Goal: Information Seeking & Learning: Find specific fact

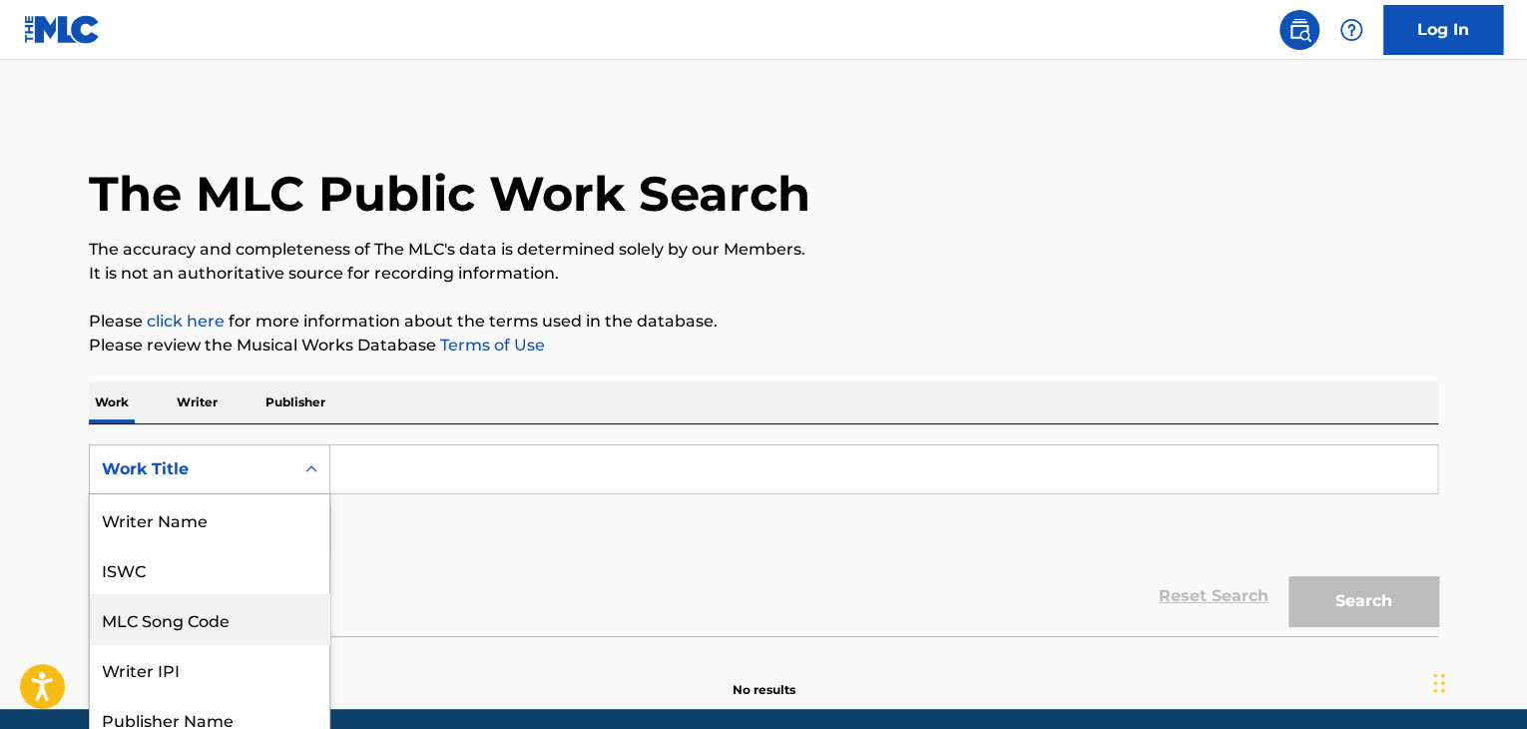
scroll to position [60, 0]
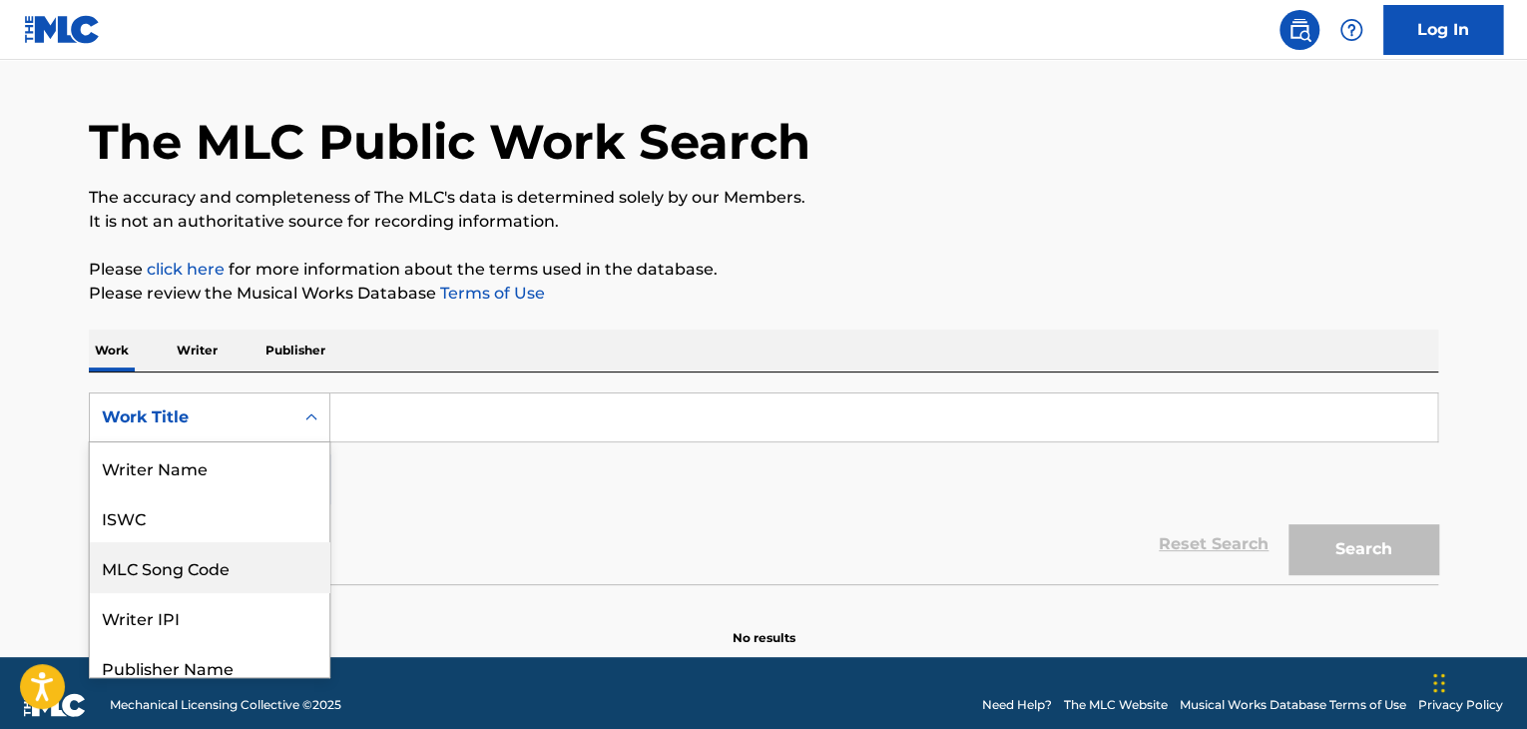
click at [173, 442] on div "8 results available. Use Up and Down to choose options, press Enter to select t…" at bounding box center [210, 417] width 242 height 50
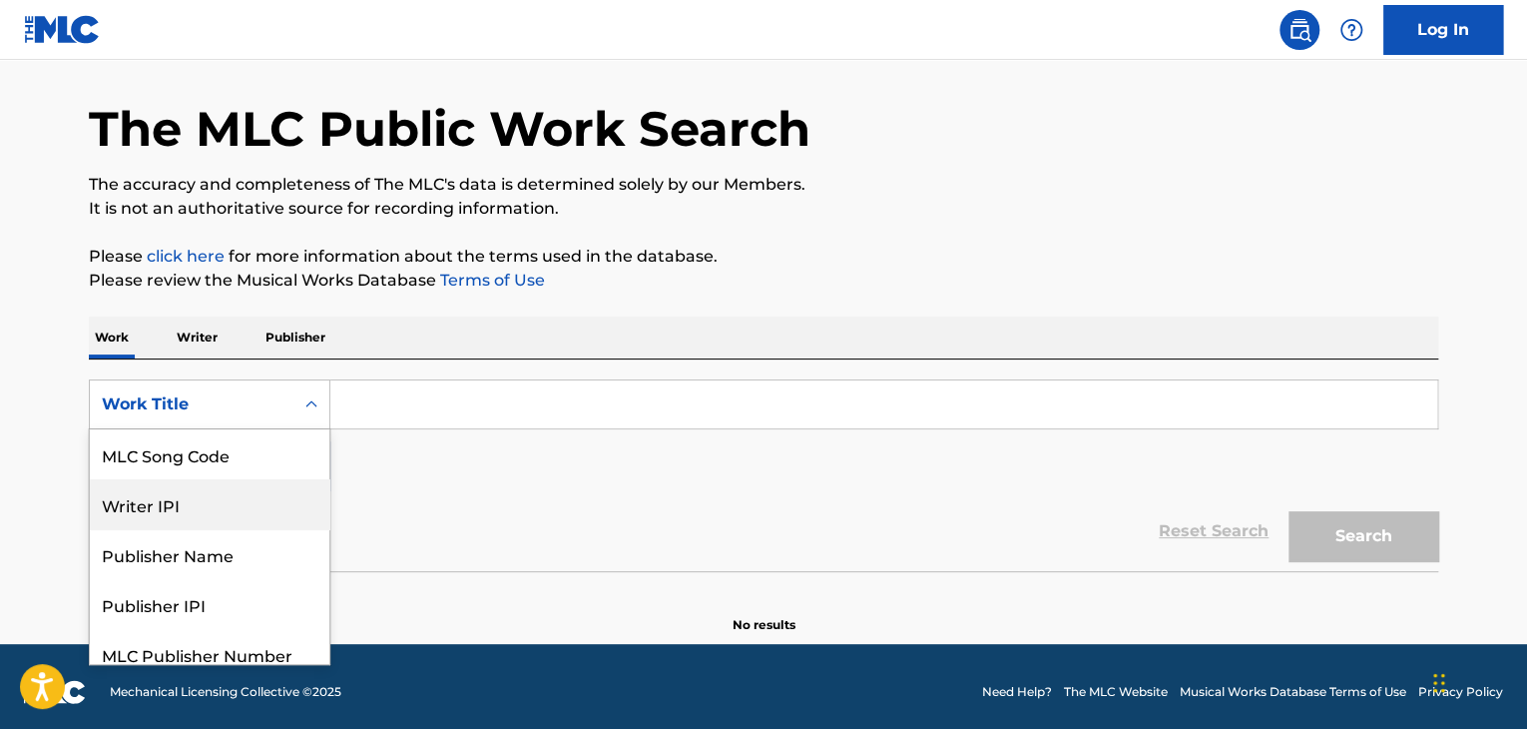
scroll to position [0, 0]
click at [167, 499] on div "ISWC" at bounding box center [210, 504] width 240 height 50
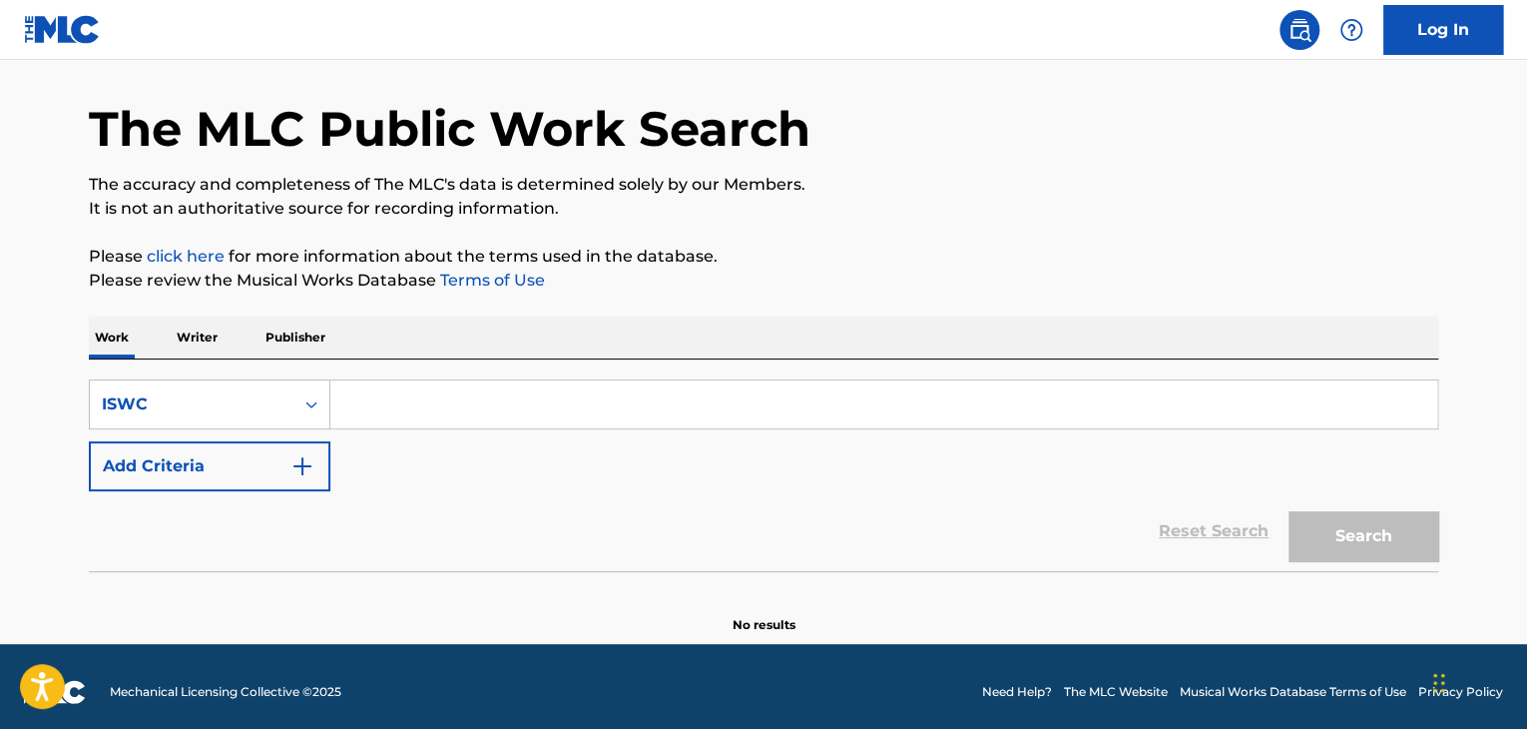
click at [429, 401] on input "Search Form" at bounding box center [883, 404] width 1107 height 48
paste input "T3289013549"
click at [1360, 539] on button "Search" at bounding box center [1364, 536] width 150 height 50
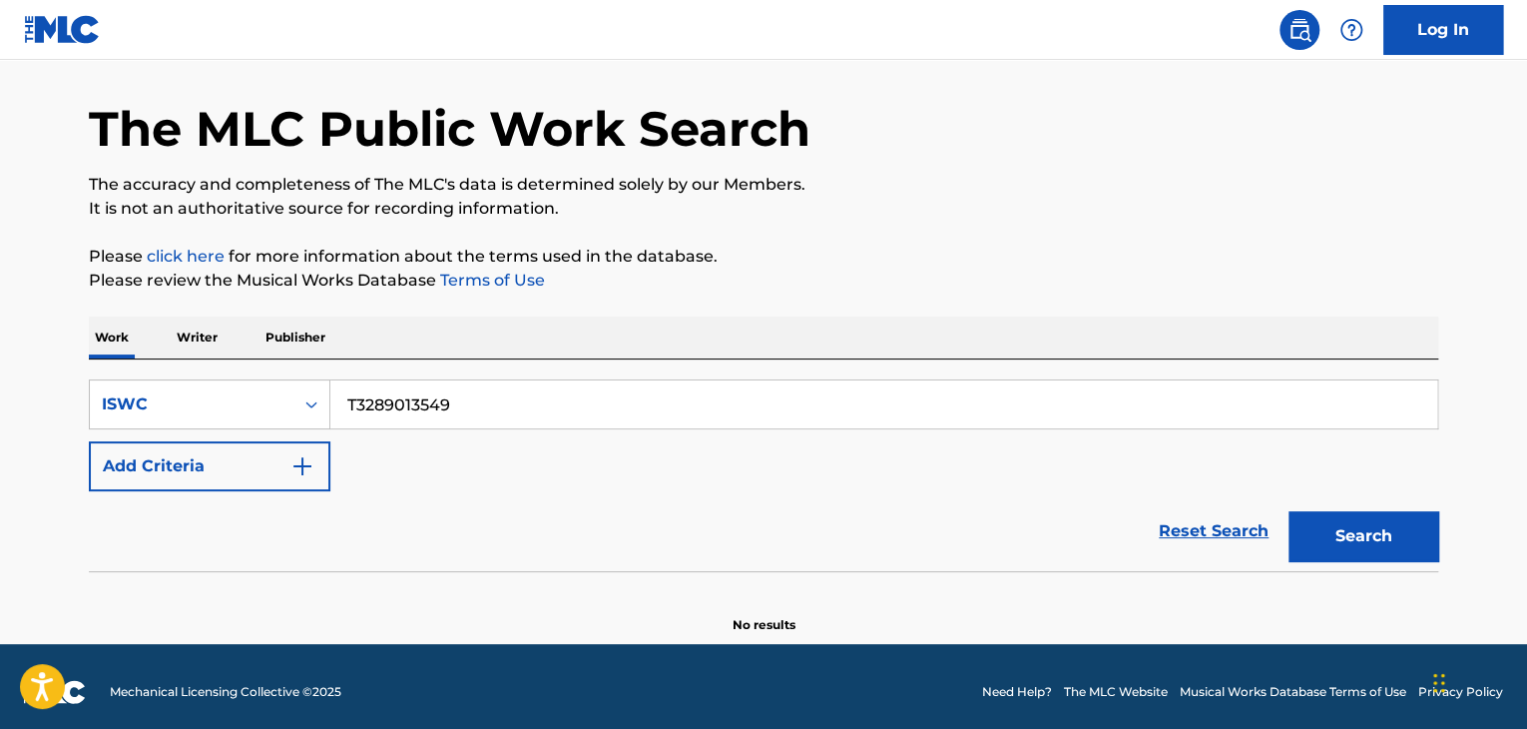
drag, startPoint x: 396, startPoint y: 391, endPoint x: 84, endPoint y: 380, distance: 312.6
click at [82, 380] on div "The MLC Public Work Search The accuracy and completeness of The MLC's data is d…" at bounding box center [763, 339] width 1397 height 589
paste input "46"
click at [1383, 530] on button "Search" at bounding box center [1364, 536] width 150 height 50
drag, startPoint x: 491, startPoint y: 401, endPoint x: 0, endPoint y: 374, distance: 491.8
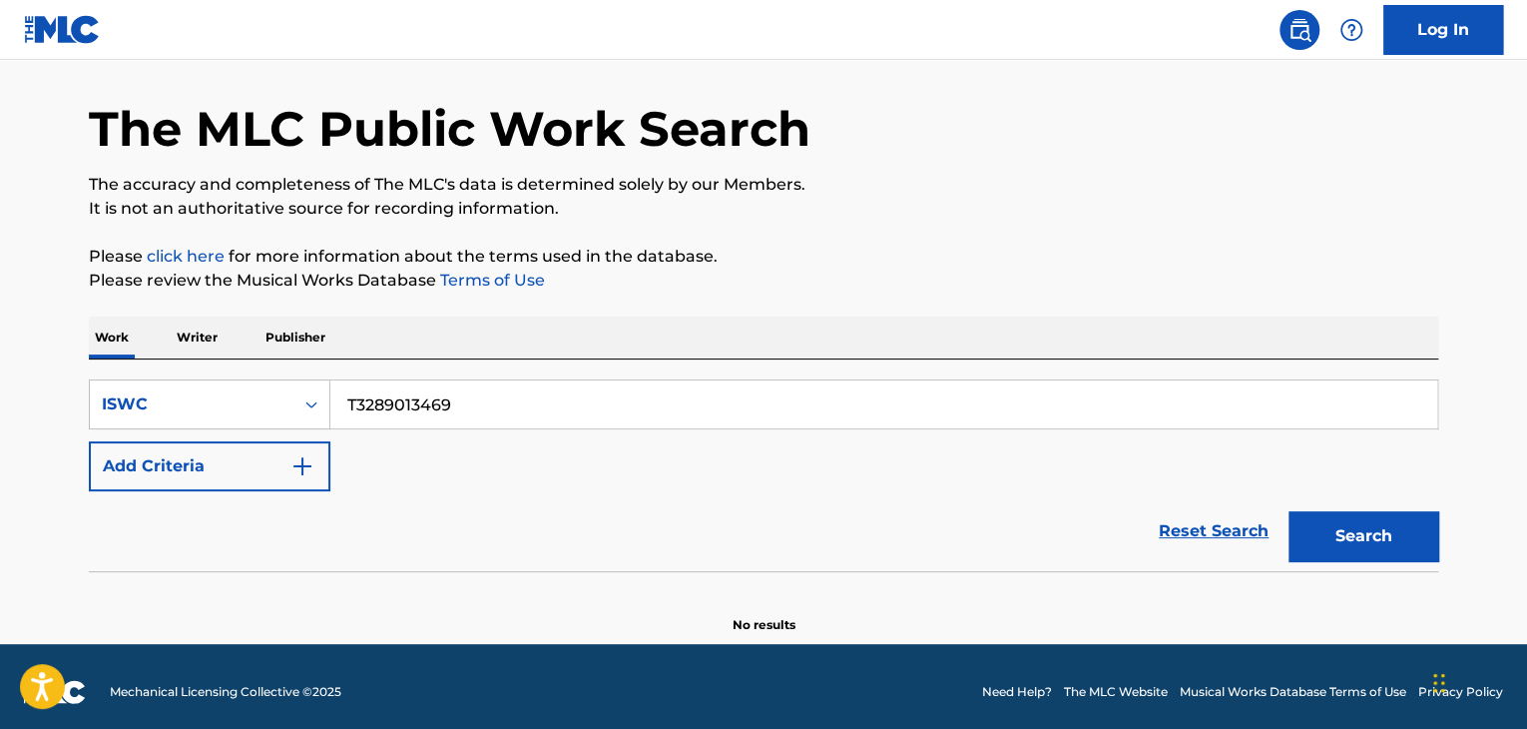
click at [0, 374] on main "The MLC Public Work Search The accuracy and completeness of The MLC's data is d…" at bounding box center [763, 319] width 1527 height 649
paste input "38"
drag, startPoint x: 1361, startPoint y: 546, endPoint x: 1376, endPoint y: 548, distance: 15.1
click at [1360, 545] on button "Search" at bounding box center [1364, 536] width 150 height 50
paste input "T3289013334"
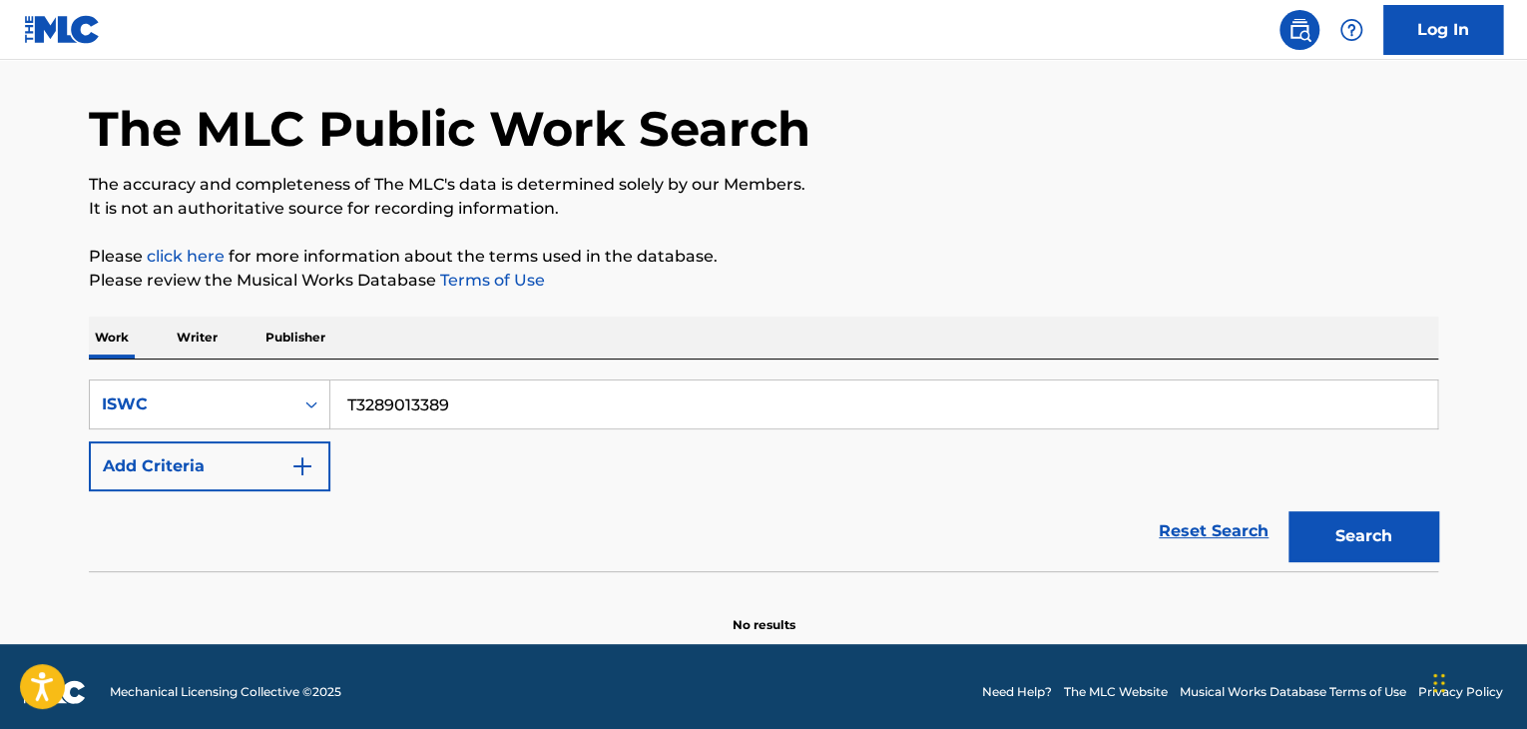
drag, startPoint x: 526, startPoint y: 407, endPoint x: 351, endPoint y: 405, distance: 174.7
click at [351, 406] on input "T3289013389" at bounding box center [883, 404] width 1107 height 48
click at [660, 454] on div "SearchWithCriteriae4ab51c5-87be-4b8c-a186-4a6b064fb941 ISWC TT3289013334 Add Cr…" at bounding box center [763, 435] width 1349 height 112
drag, startPoint x: 140, startPoint y: 384, endPoint x: 0, endPoint y: 374, distance: 140.1
click at [0, 374] on main "The MLC Public Work Search The accuracy and completeness of The MLC's data is d…" at bounding box center [763, 319] width 1527 height 649
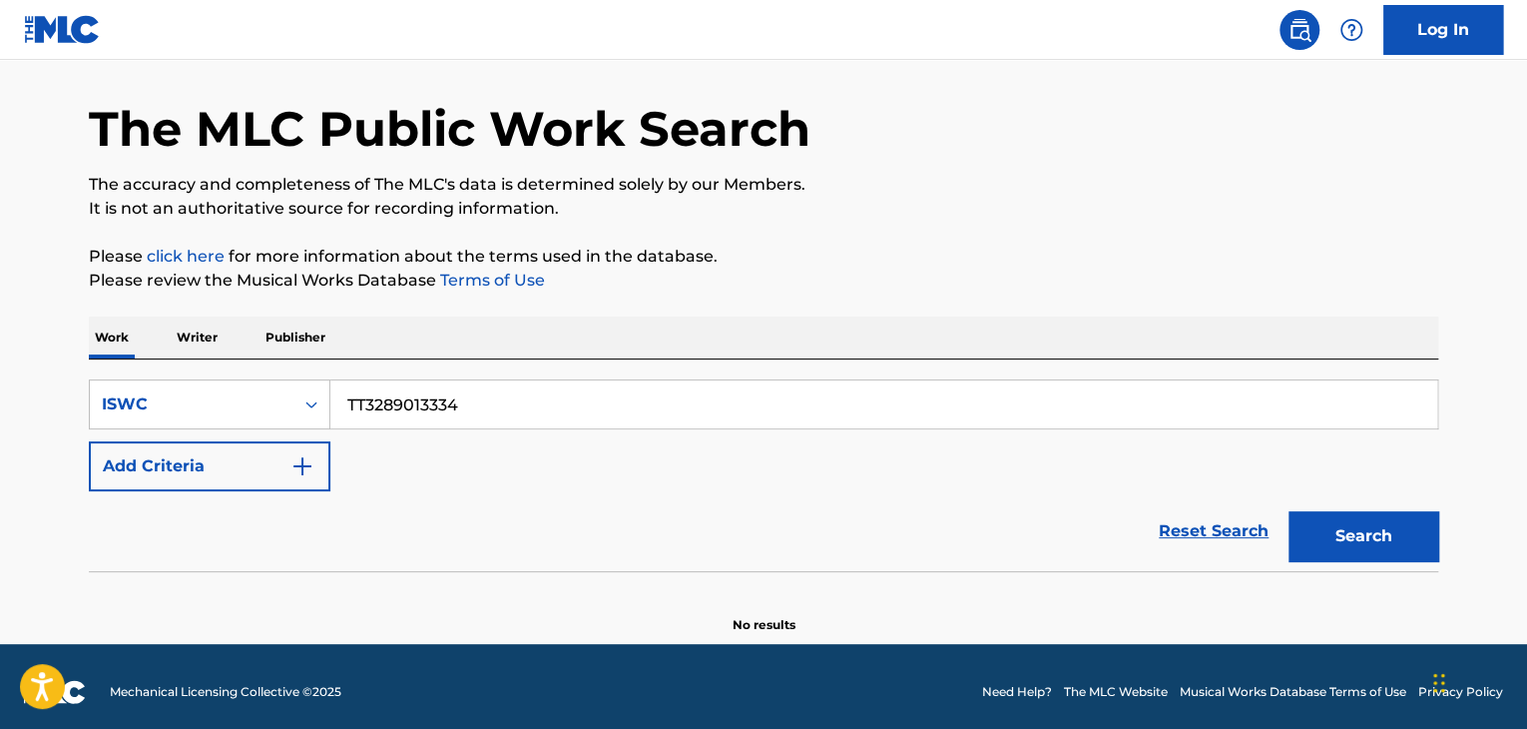
paste input "Search Form"
click at [1328, 531] on button "Search" at bounding box center [1364, 536] width 150 height 50
drag, startPoint x: 511, startPoint y: 400, endPoint x: 0, endPoint y: 342, distance: 514.3
click at [0, 342] on main "The MLC Public Work Search The accuracy and completeness of The MLC's data is d…" at bounding box center [763, 319] width 1527 height 649
paste input "221"
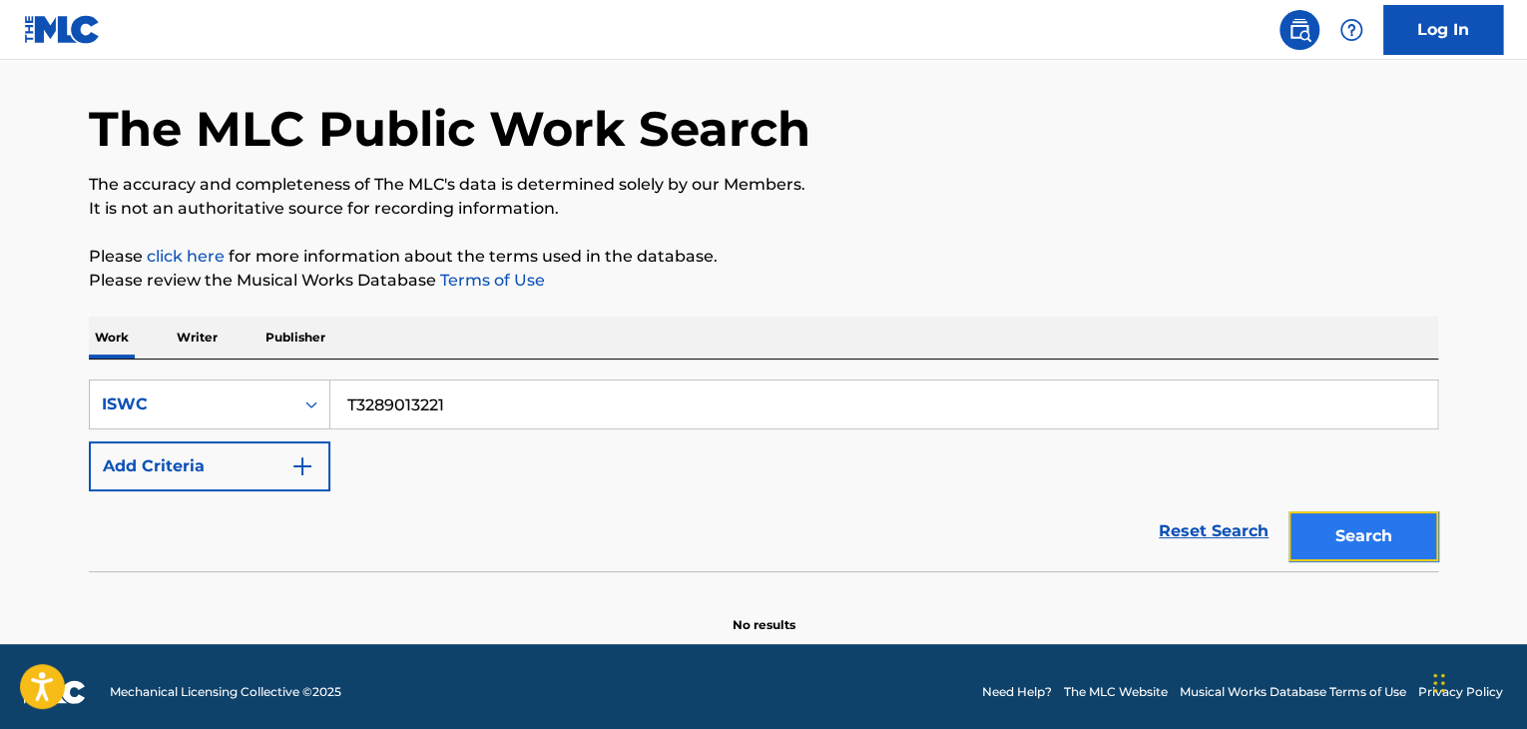
click at [1403, 538] on button "Search" at bounding box center [1364, 536] width 150 height 50
drag, startPoint x: 506, startPoint y: 410, endPoint x: 1, endPoint y: 386, distance: 505.6
click at [1, 386] on main "The MLC Public Work Search The accuracy and completeness of The MLC's data is d…" at bounding box center [763, 319] width 1527 height 649
paste input "14"
click at [1363, 528] on button "Search" at bounding box center [1364, 536] width 150 height 50
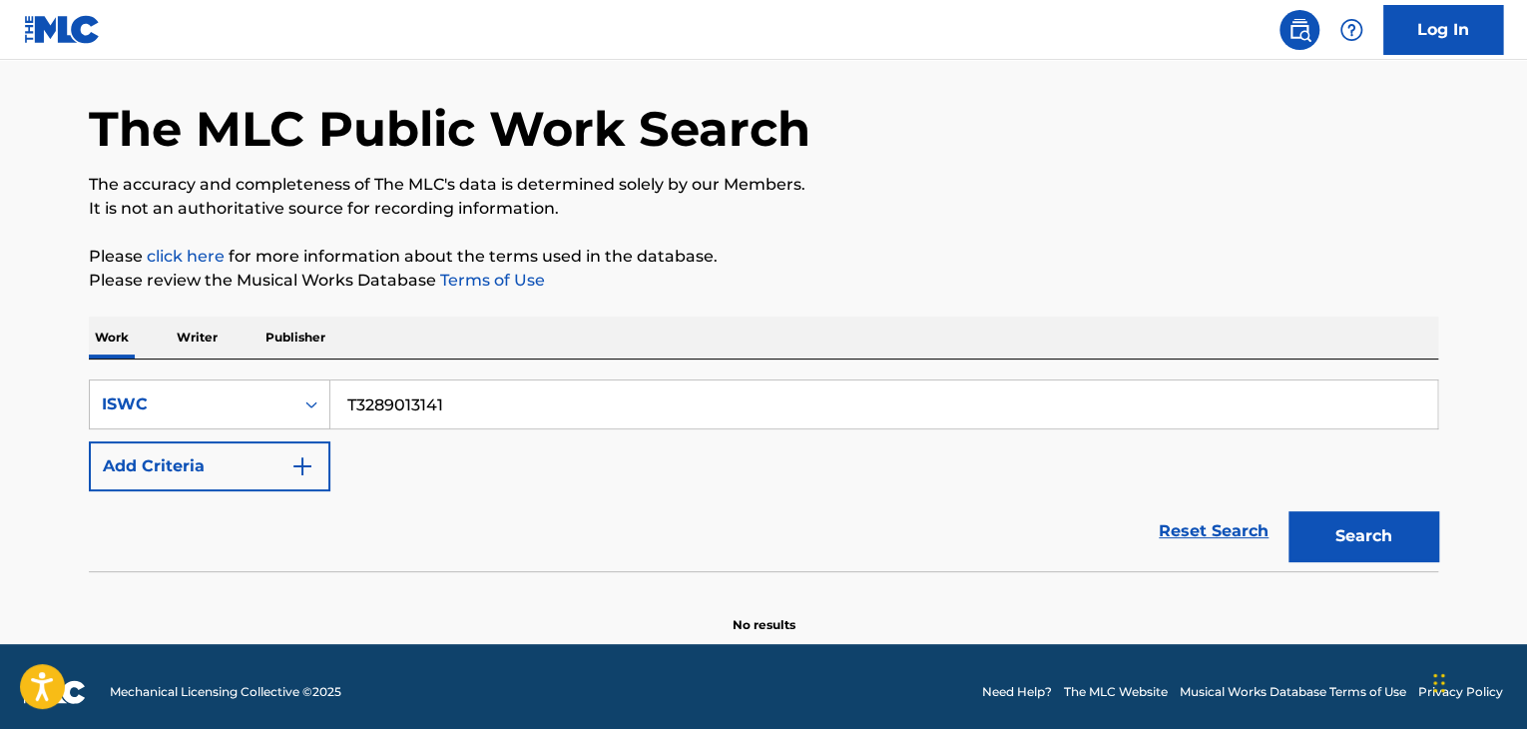
drag, startPoint x: 507, startPoint y: 410, endPoint x: 0, endPoint y: 361, distance: 509.4
click at [0, 361] on main "The MLC Public Work Search The accuracy and completeness of The MLC's data is d…" at bounding box center [763, 319] width 1527 height 649
paste input "06"
click at [1378, 542] on button "Search" at bounding box center [1364, 536] width 150 height 50
drag, startPoint x: 553, startPoint y: 409, endPoint x: 0, endPoint y: 376, distance: 553.9
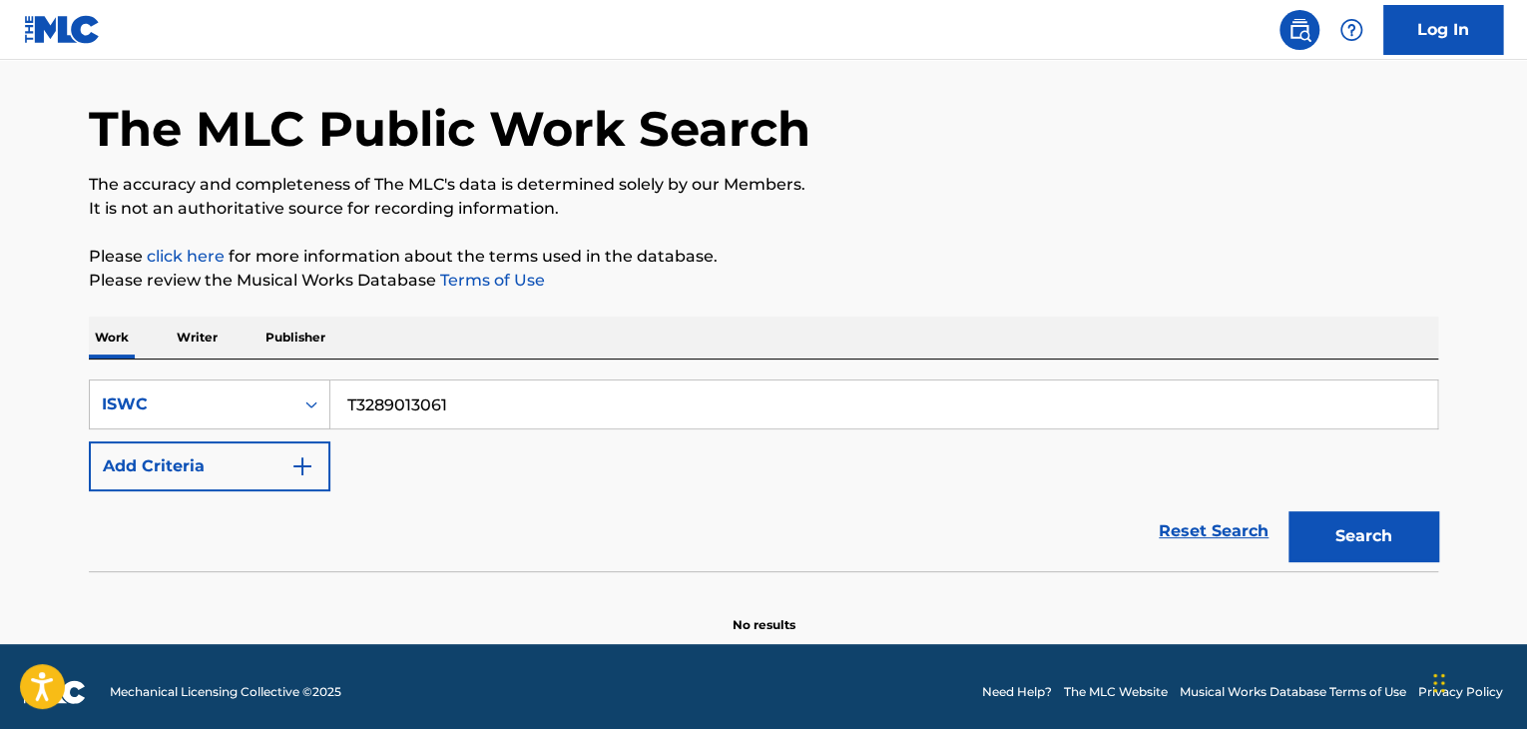
click at [0, 376] on main "The MLC Public Work Search The accuracy and completeness of The MLC's data is d…" at bounding box center [763, 319] width 1527 height 649
paste input "2977"
click at [1357, 551] on button "Search" at bounding box center [1364, 536] width 150 height 50
drag, startPoint x: 472, startPoint y: 402, endPoint x: 68, endPoint y: 402, distance: 404.2
click at [68, 402] on div "The MLC Public Work Search The accuracy and completeness of The MLC's data is d…" at bounding box center [763, 339] width 1397 height 589
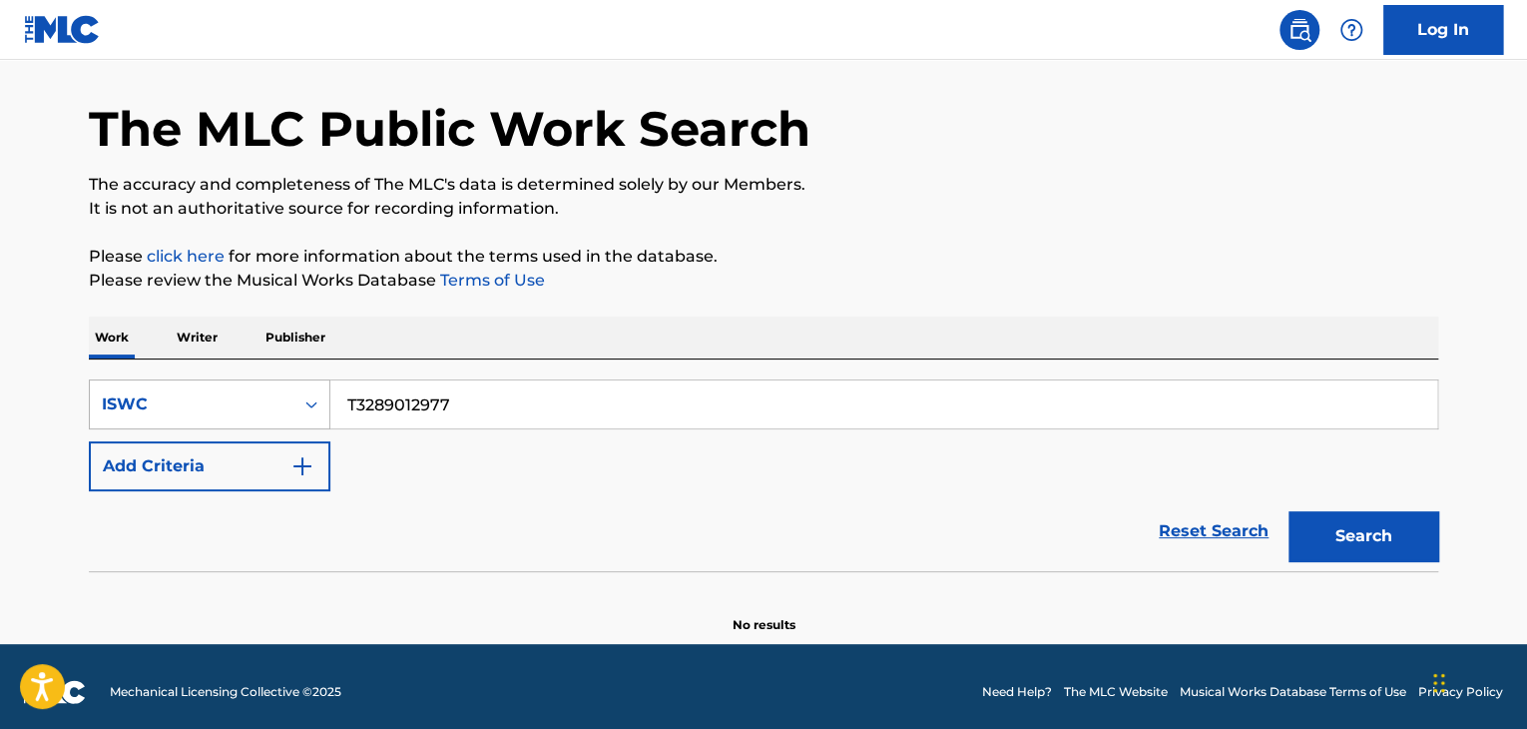
paste input "3561"
click at [1408, 538] on button "Search" at bounding box center [1364, 536] width 150 height 50
drag, startPoint x: 663, startPoint y: 392, endPoint x: 26, endPoint y: 371, distance: 637.1
click at [0, 370] on main "The MLC Public Work Search The accuracy and completeness of The MLC's data is d…" at bounding box center [763, 319] width 1527 height 649
paste input "458"
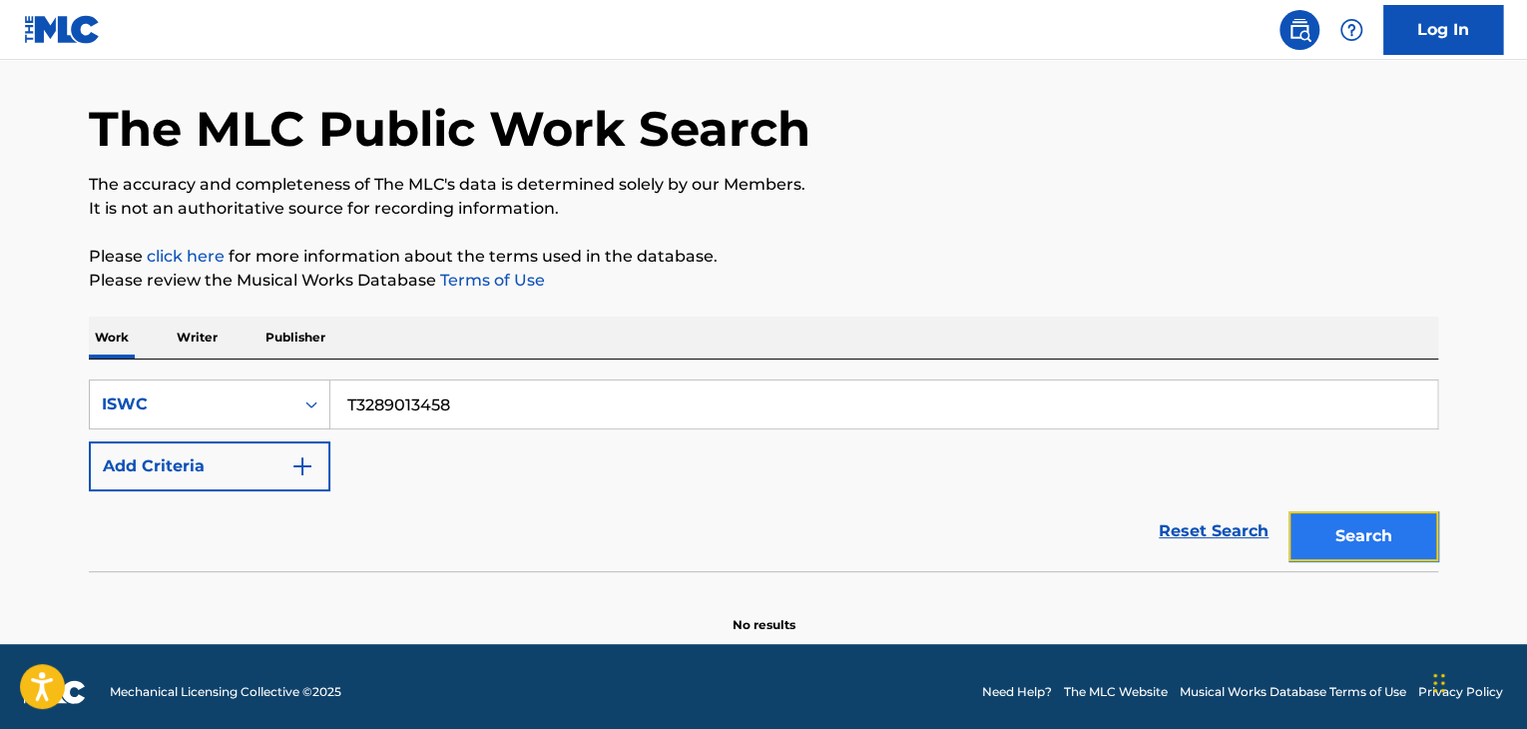
click at [1290, 548] on button "Search" at bounding box center [1364, 536] width 150 height 50
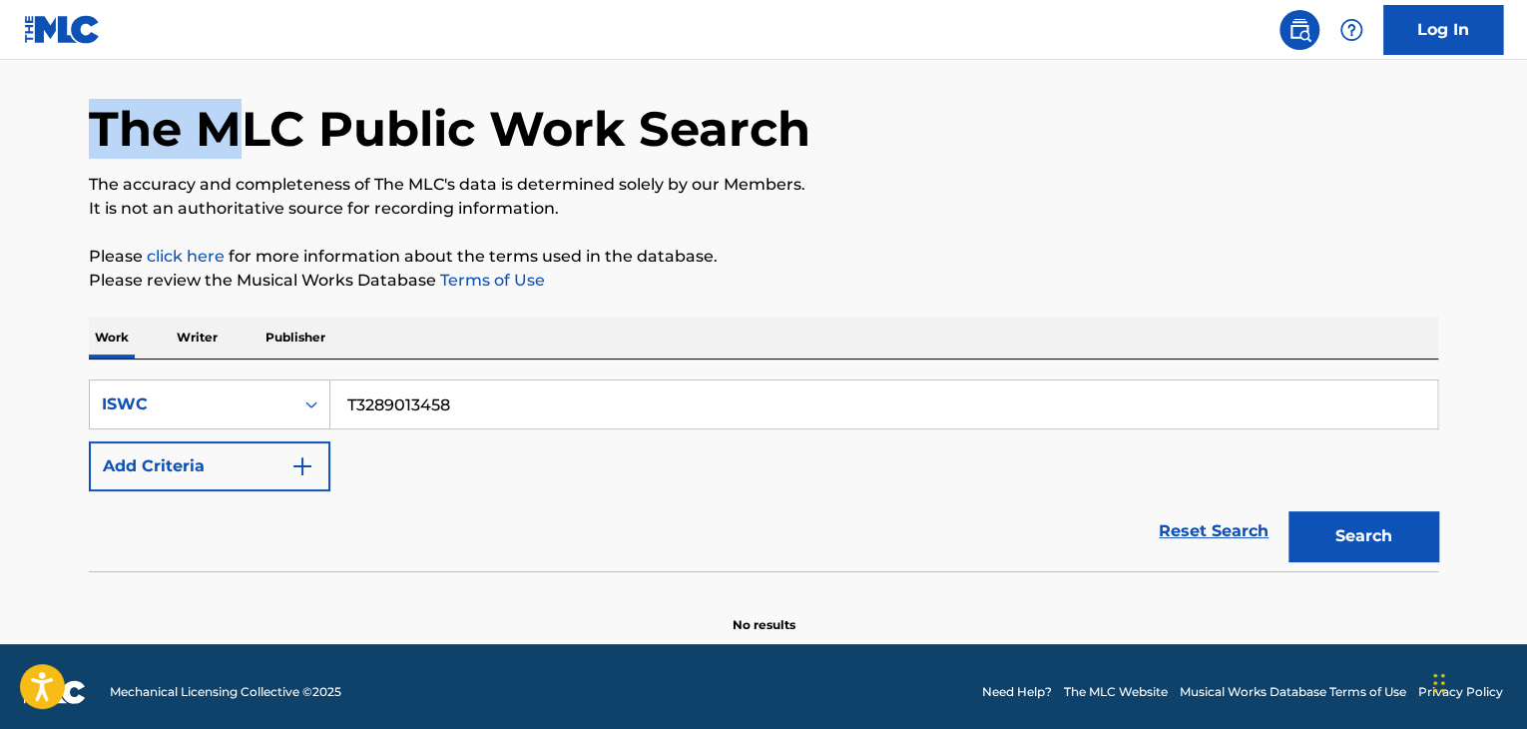
drag, startPoint x: 101, startPoint y: -7, endPoint x: 40, endPoint y: -87, distance: 100.4
click at [40, 0] on html "Accessibility Screen-Reader Guide, Feedback, and Issue Reporting | New window 0…" at bounding box center [763, 299] width 1527 height 729
drag, startPoint x: 543, startPoint y: 391, endPoint x: 124, endPoint y: 370, distance: 419.7
click at [123, 371] on div "SearchWithCriteriae4ab51c5-87be-4b8c-a186-4a6b064fb941 ISWC T3289013458 Add Cri…" at bounding box center [763, 465] width 1349 height 212
paste input "367"
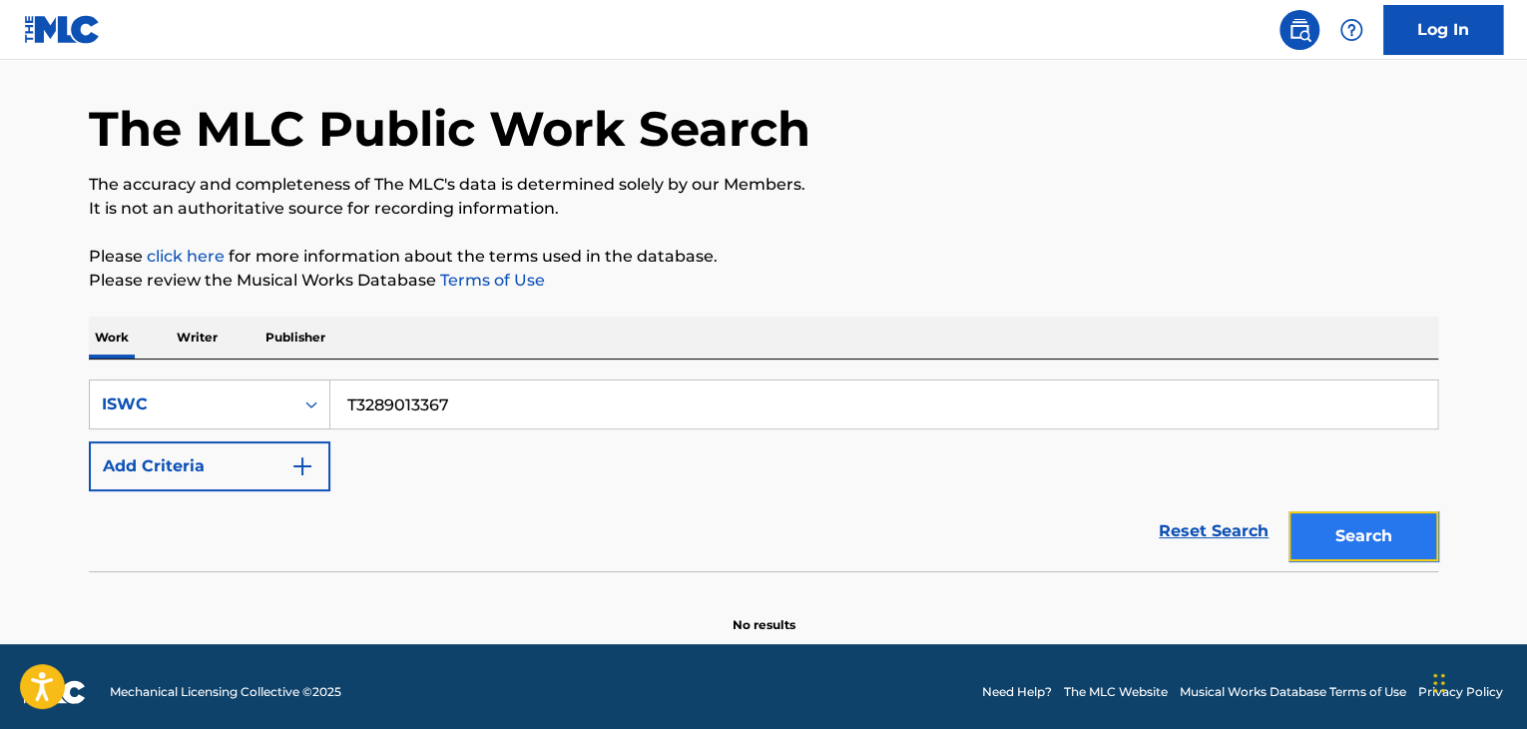
click at [1340, 528] on button "Search" at bounding box center [1364, 536] width 150 height 50
drag, startPoint x: 479, startPoint y: 401, endPoint x: 196, endPoint y: 395, distance: 283.5
click at [136, 384] on div "SearchWithCriteriae4ab51c5-87be-4b8c-a186-4a6b064fb941 ISWC T3289013367" at bounding box center [763, 404] width 1349 height 50
paste input "01"
click at [1335, 548] on button "Search" at bounding box center [1364, 536] width 150 height 50
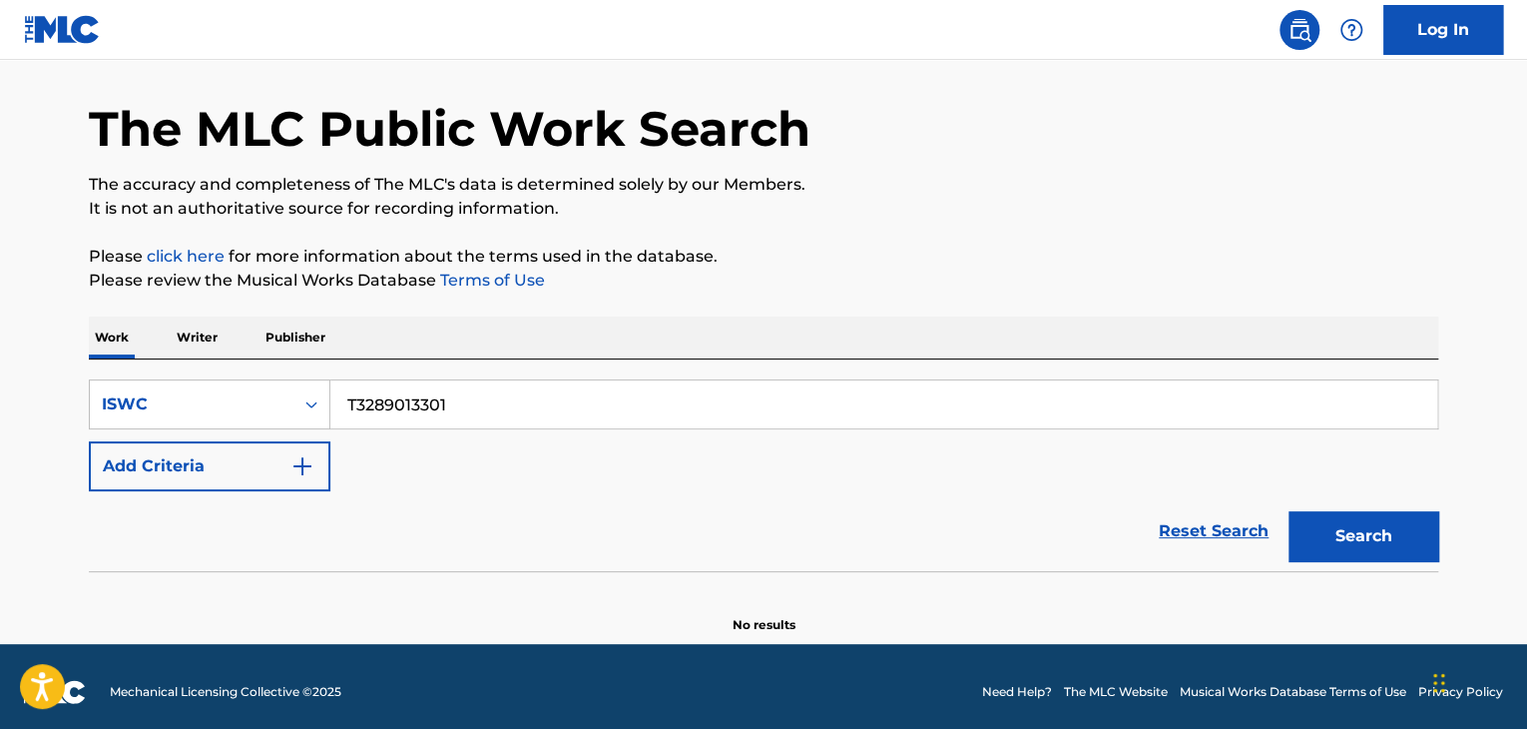
drag, startPoint x: 580, startPoint y: 408, endPoint x: 0, endPoint y: 367, distance: 581.3
click at [0, 368] on main "The MLC Public Work Search The accuracy and completeness of The MLC's data is d…" at bounding box center [763, 319] width 1527 height 649
paste input "254"
click at [1417, 544] on button "Search" at bounding box center [1364, 536] width 150 height 50
drag, startPoint x: 442, startPoint y: 394, endPoint x: 59, endPoint y: 365, distance: 384.3
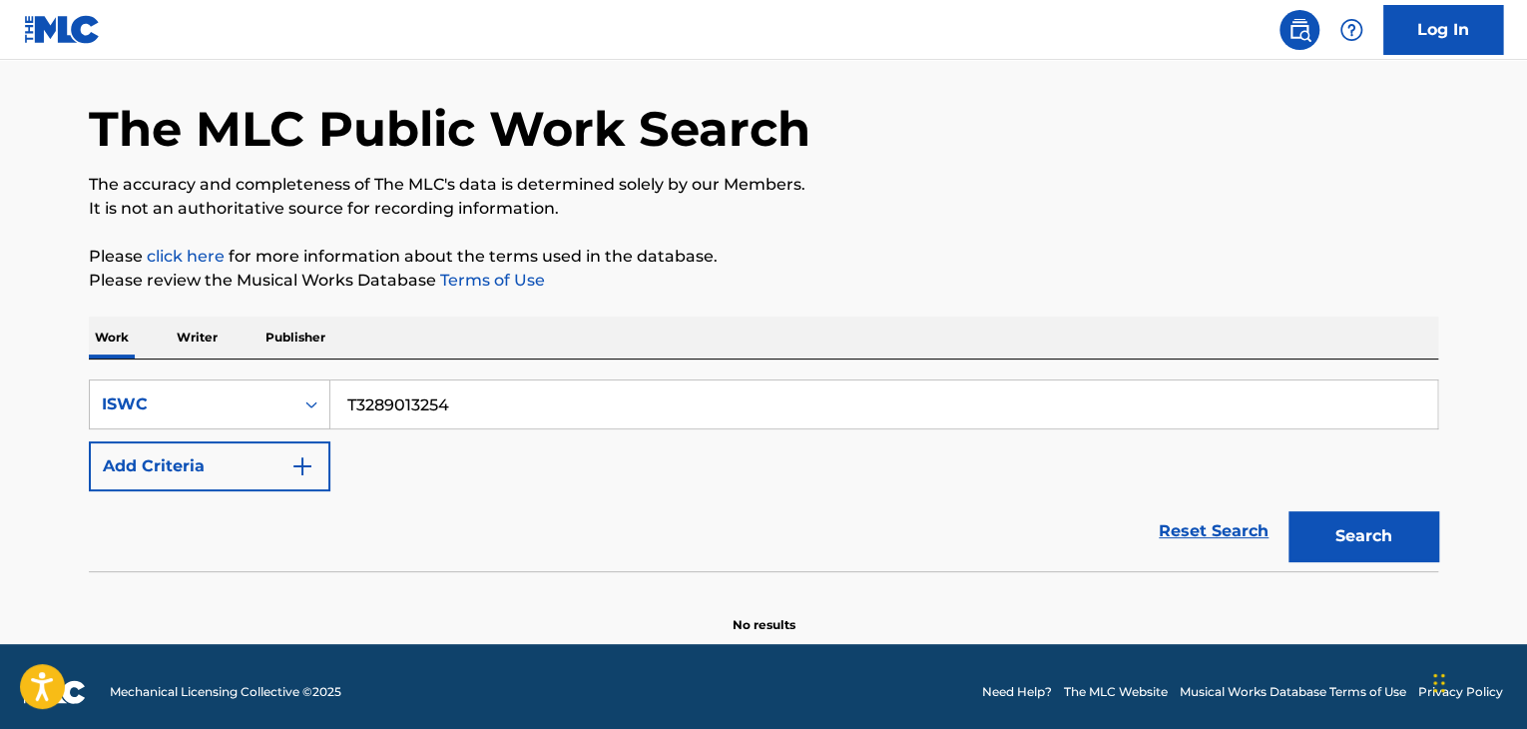
click at [62, 368] on main "The MLC Public Work Search The accuracy and completeness of The MLC's data is d…" at bounding box center [763, 319] width 1527 height 649
paste input "130"
click at [1401, 542] on button "Search" at bounding box center [1364, 536] width 150 height 50
drag, startPoint x: 459, startPoint y: 404, endPoint x: 311, endPoint y: 408, distance: 147.8
click at [311, 408] on div "SearchWithCriteriae4ab51c5-87be-4b8c-a186-4a6b064fb941 ISWC T3289013130" at bounding box center [763, 404] width 1349 height 50
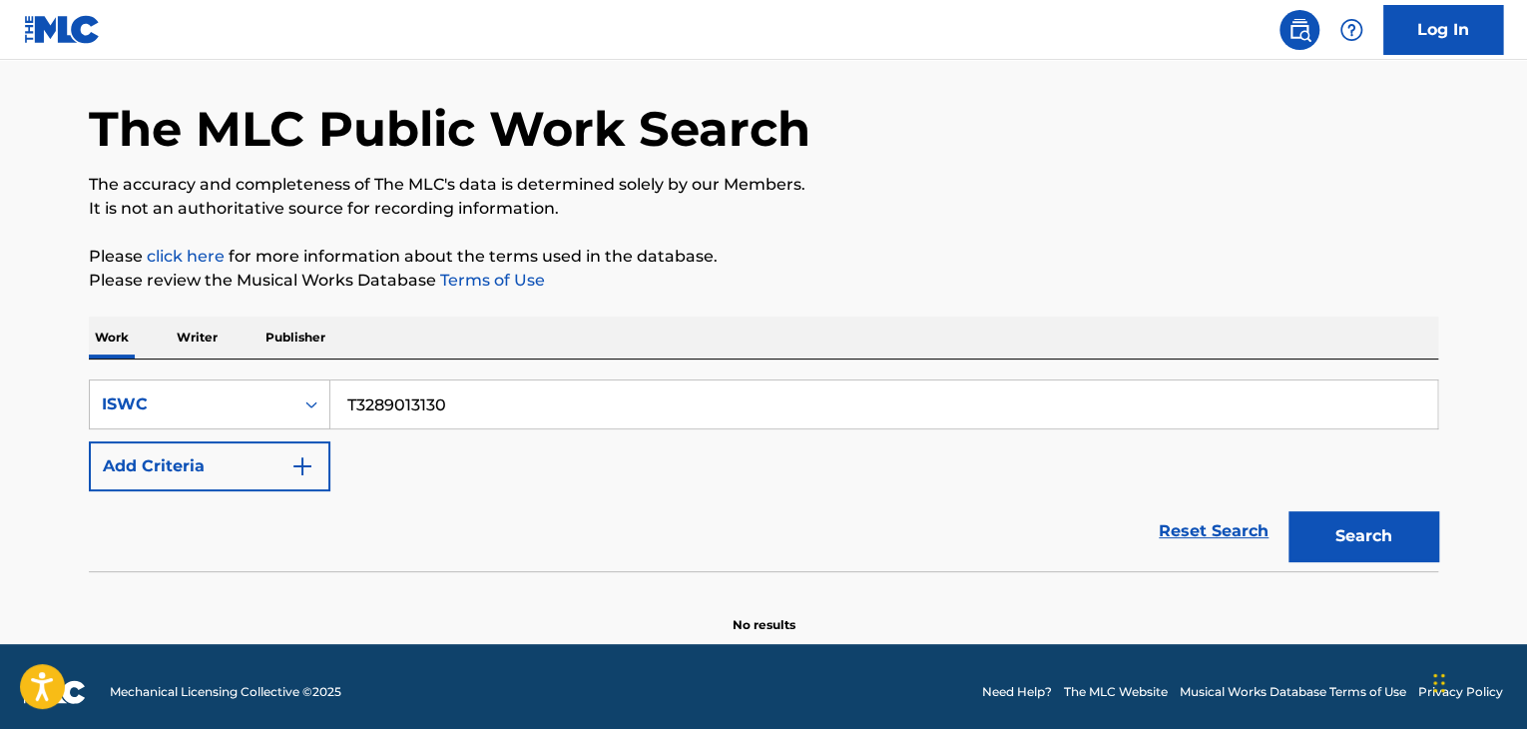
paste input "05"
click at [1346, 544] on button "Search" at bounding box center [1364, 536] width 150 height 50
drag, startPoint x: 390, startPoint y: 384, endPoint x: 42, endPoint y: 329, distance: 352.6
click at [57, 332] on main "The MLC Public Work Search The accuracy and completeness of The MLC's data is d…" at bounding box center [763, 319] width 1527 height 649
paste input "2999"
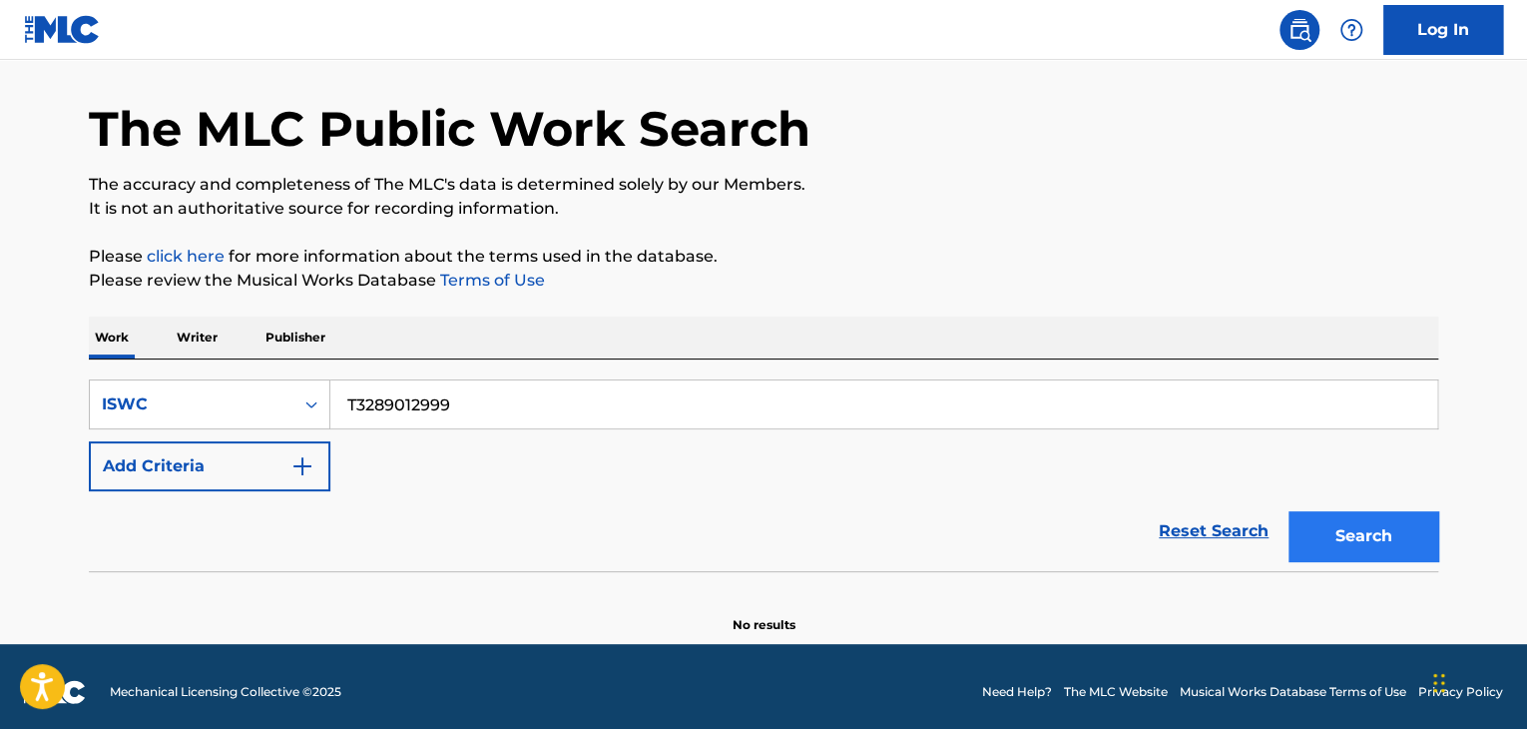
type input "T3289012999"
click at [1341, 542] on button "Search" at bounding box center [1364, 536] width 150 height 50
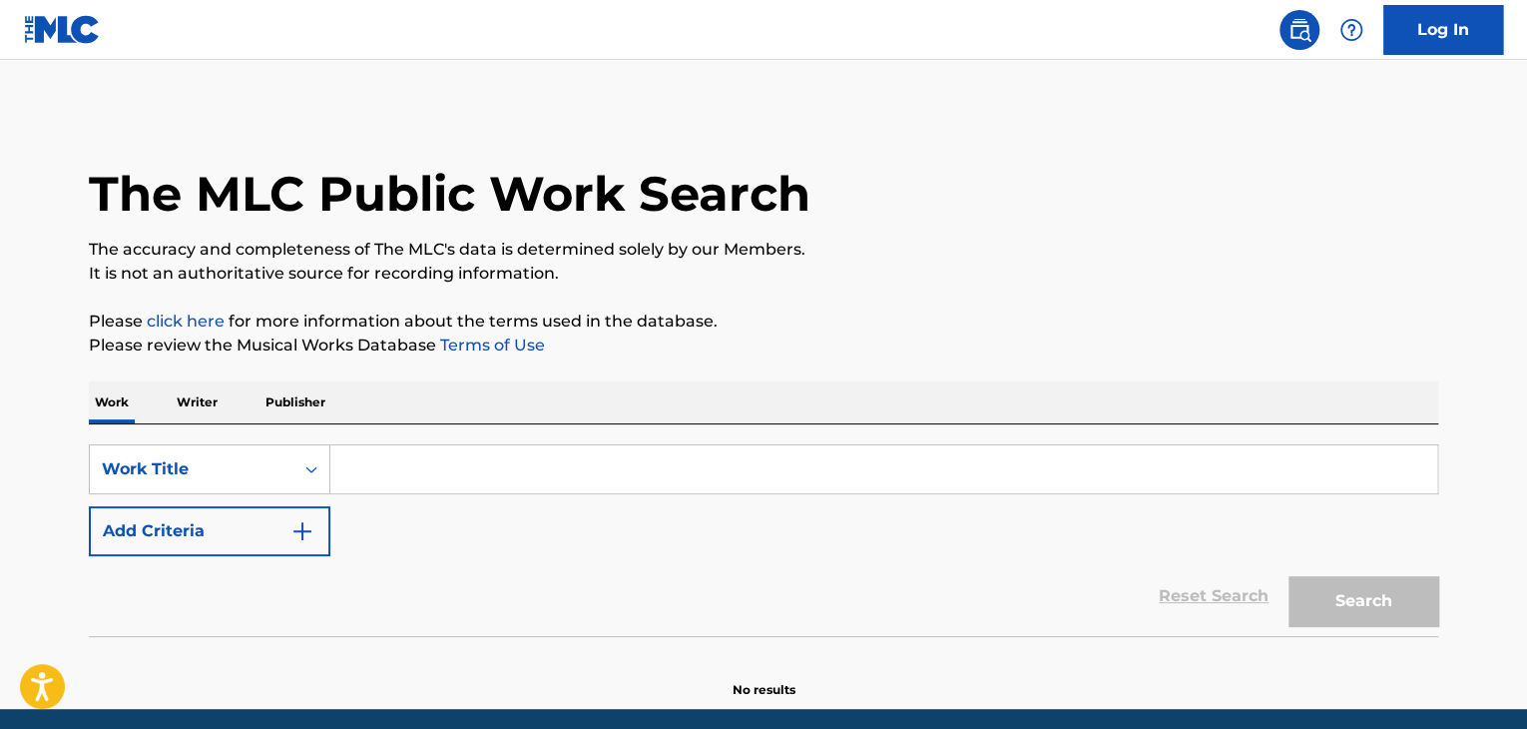
click at [474, 456] on input "Search Form" at bounding box center [883, 469] width 1107 height 48
click at [472, 470] on input "Search Form" at bounding box center [883, 469] width 1107 height 48
paste input "T3289012999"
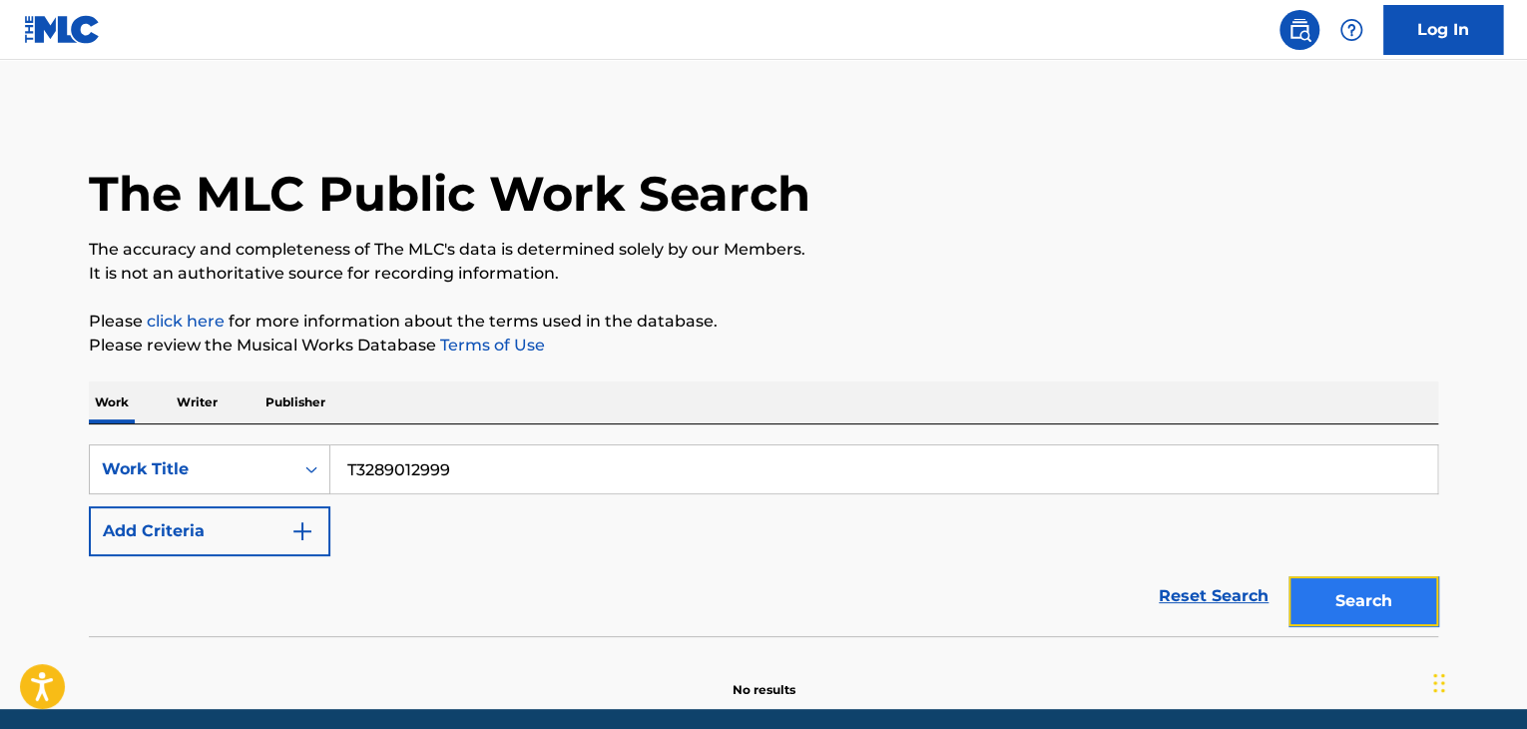
click at [1363, 616] on button "Search" at bounding box center [1364, 601] width 150 height 50
drag, startPoint x: 491, startPoint y: 463, endPoint x: 0, endPoint y: 405, distance: 494.4
click at [0, 405] on main "The MLC Public Work Search The accuracy and completeness of The MLC's data is d…" at bounding box center [763, 384] width 1527 height 649
paste input "11"
click at [1346, 603] on button "Search" at bounding box center [1364, 601] width 150 height 50
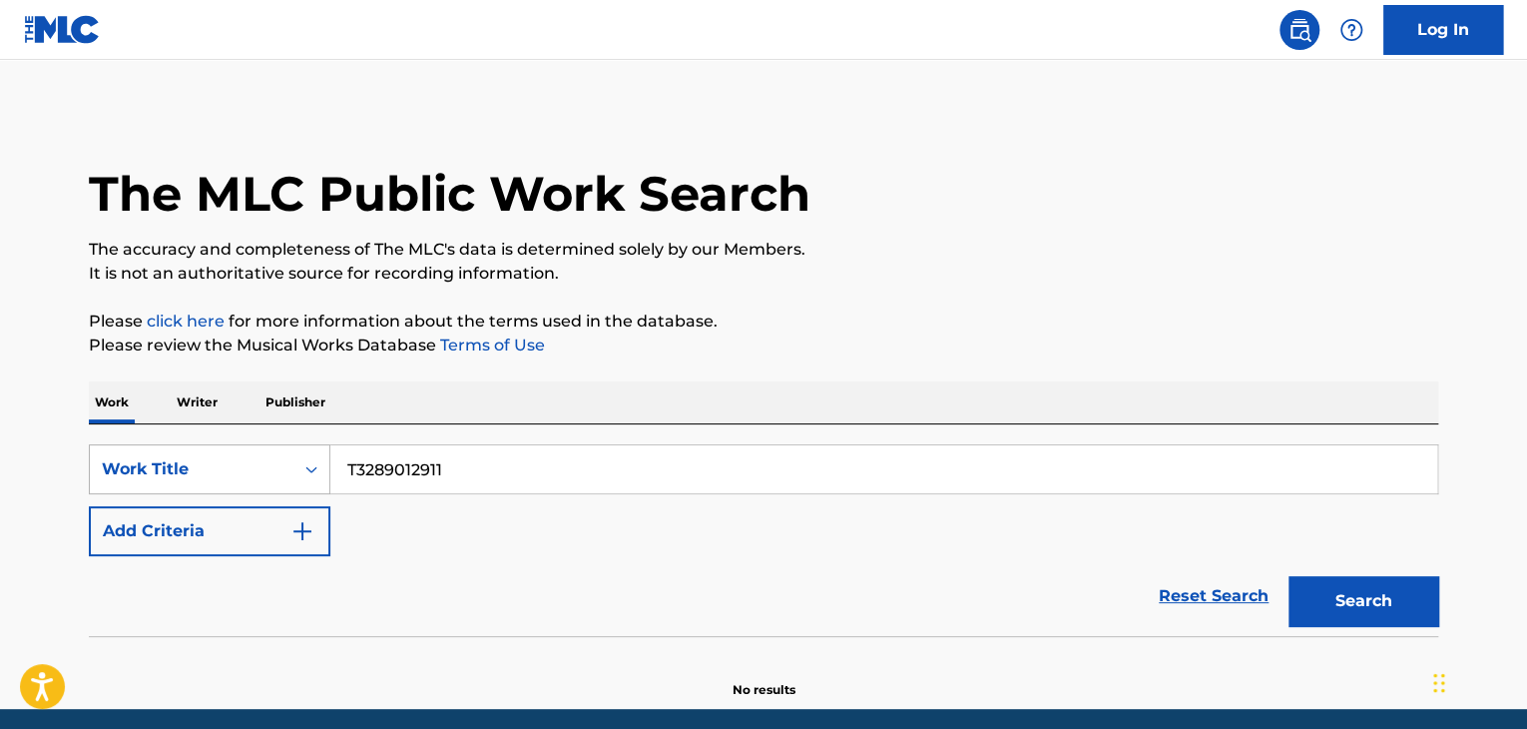
drag, startPoint x: 481, startPoint y: 470, endPoint x: 192, endPoint y: 472, distance: 289.4
click at [193, 472] on div "SearchWithCriteriaab941c3e-8b61-43b7-a32f-5a54796cf8e9 Work Title T3289012911" at bounding box center [763, 469] width 1349 height 50
paste input "886"
click at [1402, 604] on button "Search" at bounding box center [1364, 601] width 150 height 50
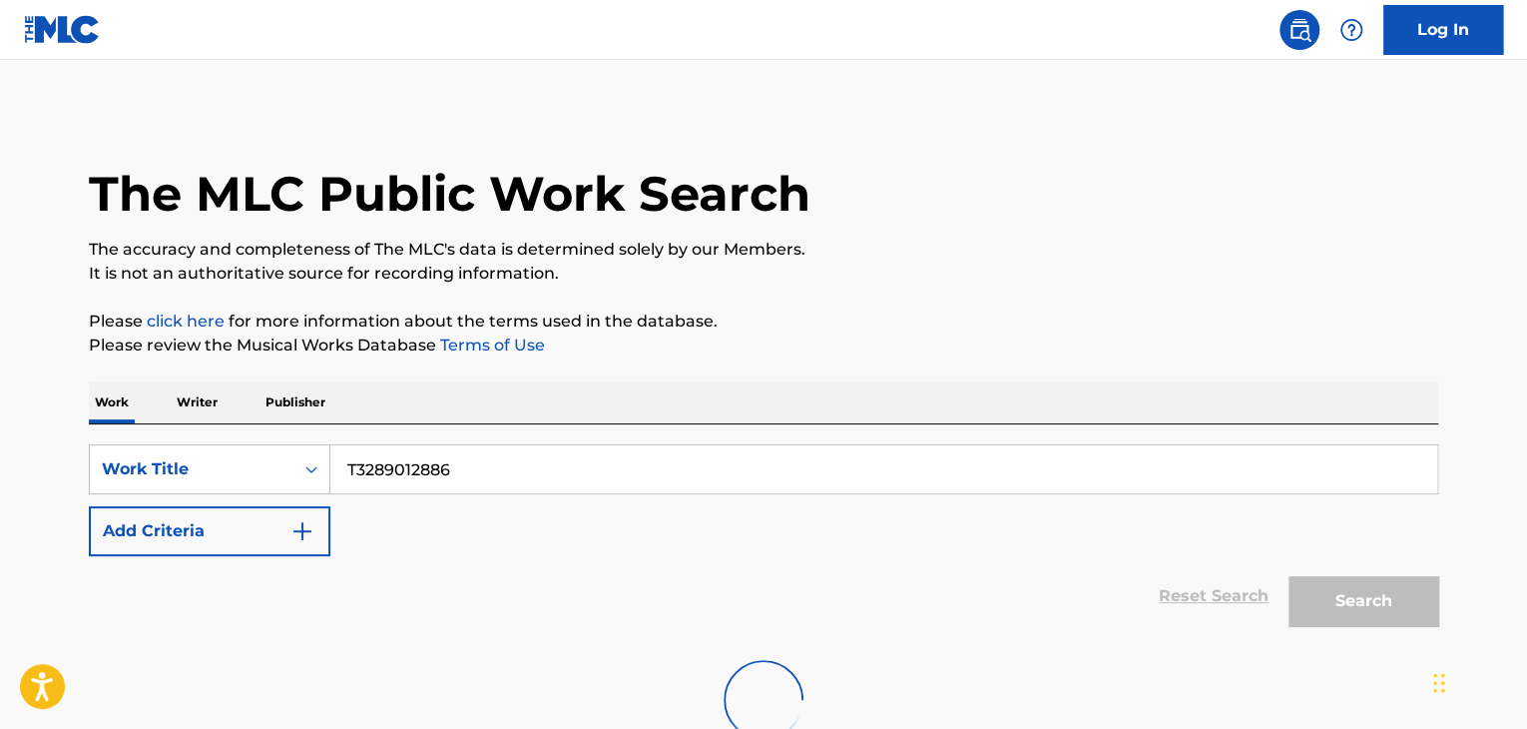
drag, startPoint x: 319, startPoint y: 439, endPoint x: 0, endPoint y: 388, distance: 323.4
click at [0, 386] on main "The MLC Public Work Search The accuracy and completeness of The MLC's data is d…" at bounding box center [763, 417] width 1527 height 714
paste input "3538"
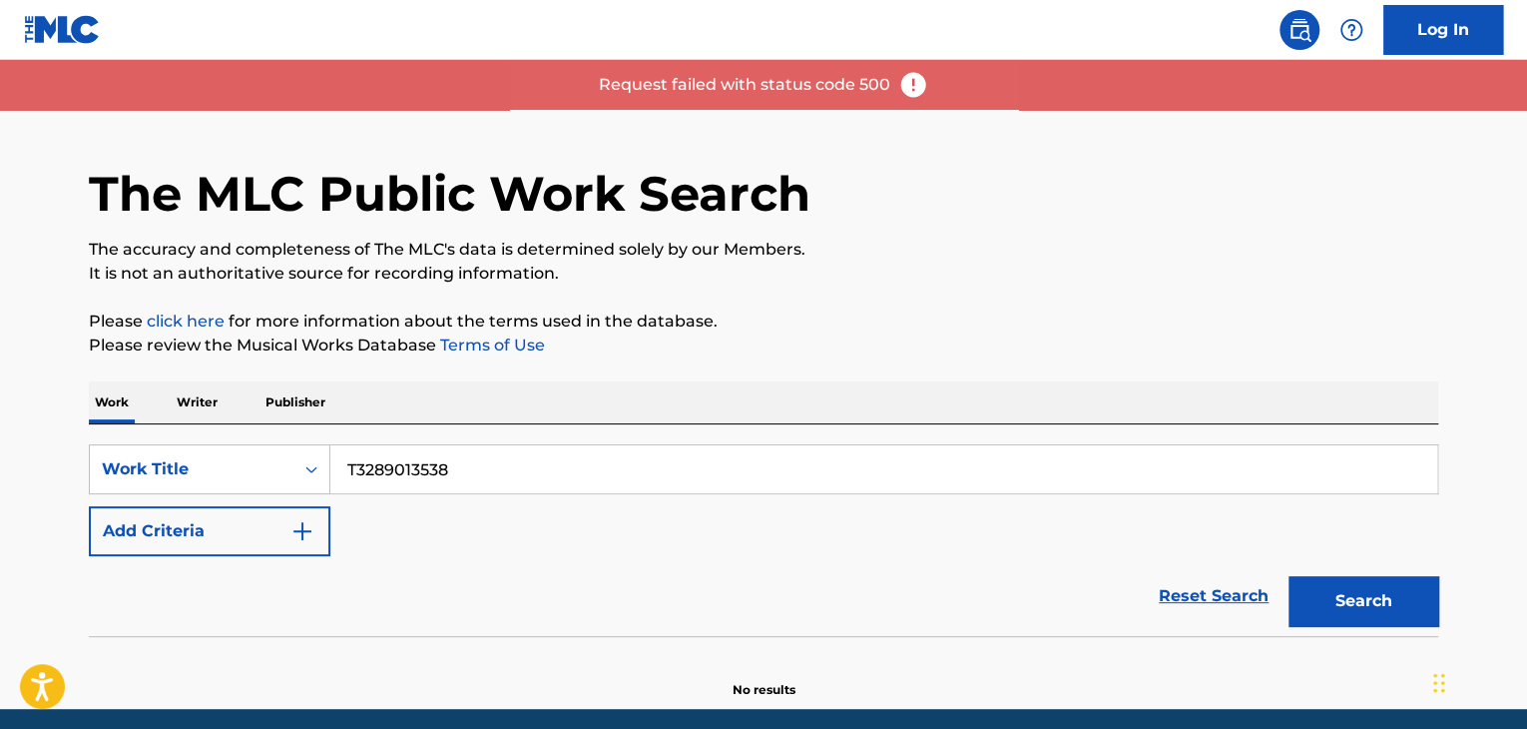
drag, startPoint x: 483, startPoint y: 478, endPoint x: 0, endPoint y: 460, distance: 483.4
click at [0, 460] on main "The MLC Public Work Search The accuracy and completeness of The MLC's data is d…" at bounding box center [763, 384] width 1527 height 649
paste input "Search Form"
type input "T3289013538"
click at [1378, 596] on button "Search" at bounding box center [1364, 601] width 150 height 50
